Goal: Transaction & Acquisition: Download file/media

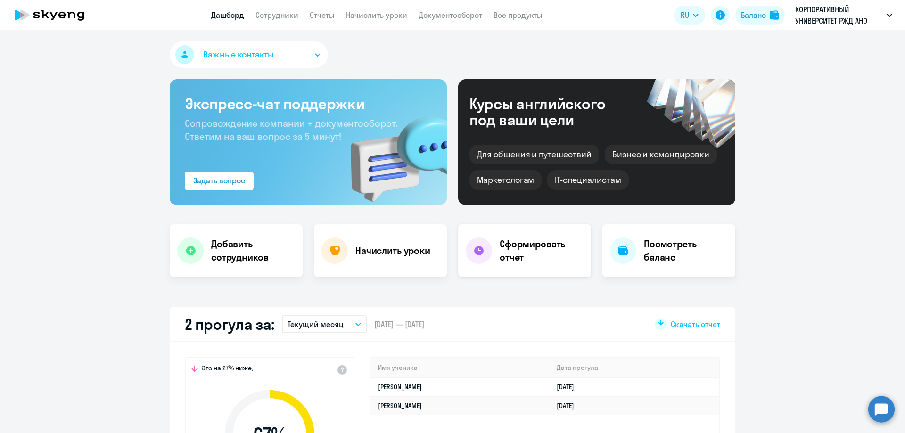
click at [493, 251] on div "Сформировать отчет" at bounding box center [524, 250] width 133 height 53
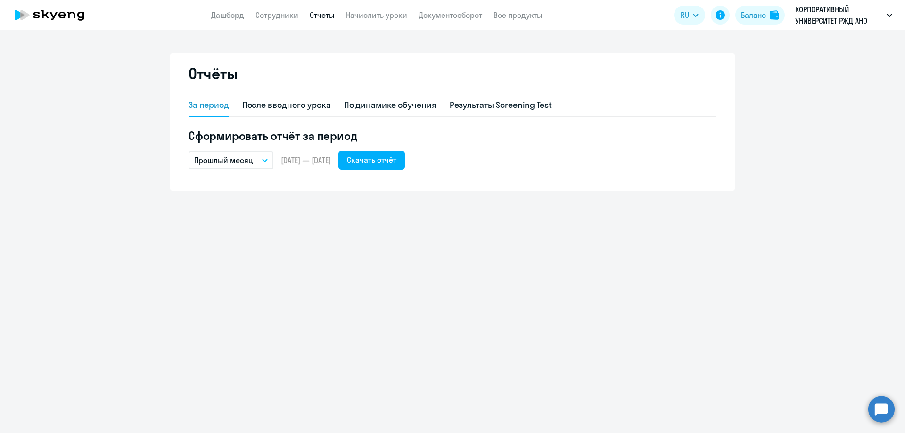
click at [264, 165] on button "Прошлый месяц" at bounding box center [231, 160] width 85 height 18
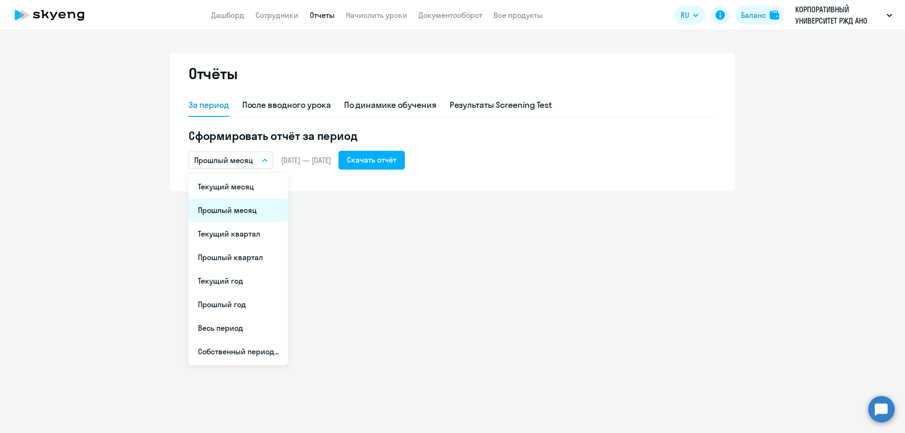
click at [239, 218] on li "Прошлый месяц" at bounding box center [239, 211] width 100 height 24
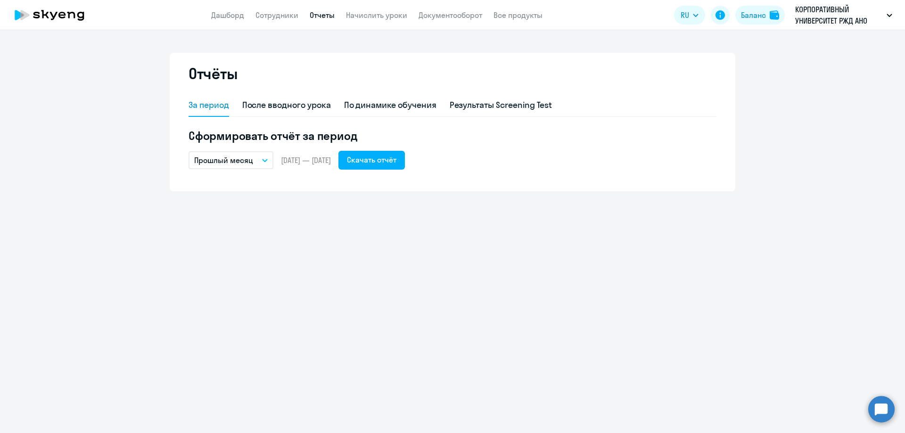
click at [266, 159] on icon "button" at bounding box center [265, 160] width 6 height 3
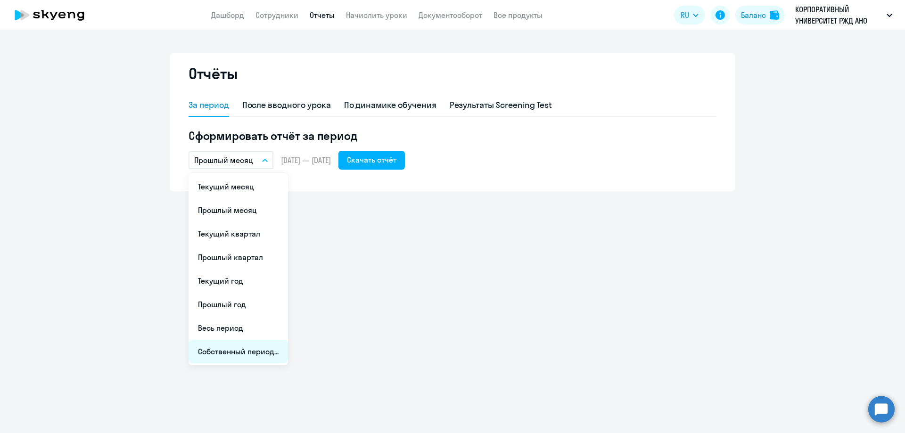
click at [227, 359] on li "Собственный период..." at bounding box center [239, 352] width 100 height 24
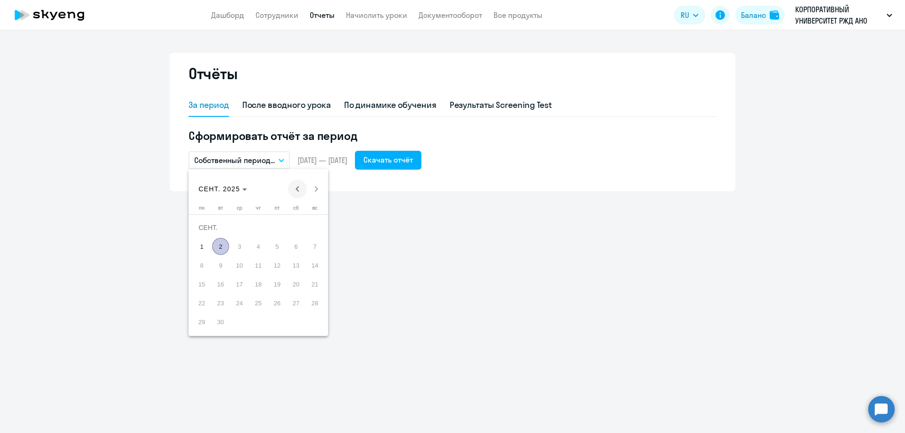
click at [298, 188] on span "Previous month" at bounding box center [297, 189] width 19 height 19
click at [296, 192] on span "Previous month" at bounding box center [297, 189] width 19 height 19
click at [219, 249] on span "1" at bounding box center [220, 246] width 17 height 17
click at [260, 322] on span "31" at bounding box center [258, 322] width 17 height 17
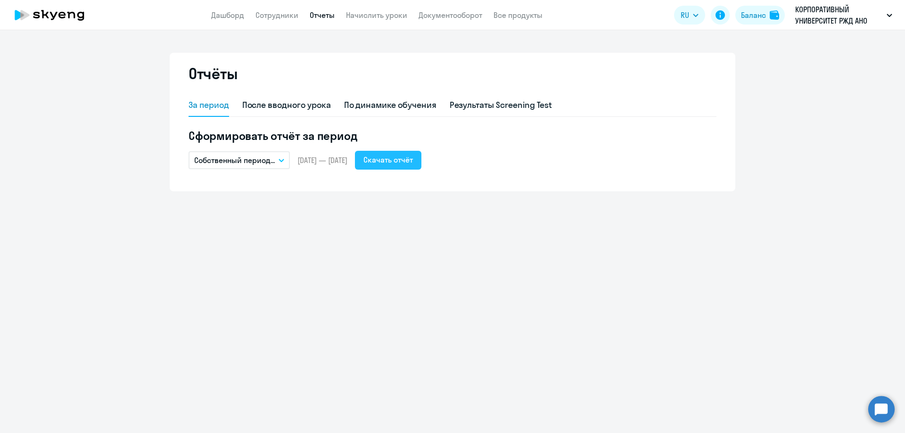
click at [408, 161] on div "Скачать отчёт" at bounding box center [389, 159] width 50 height 11
